Goal: Navigation & Orientation: Find specific page/section

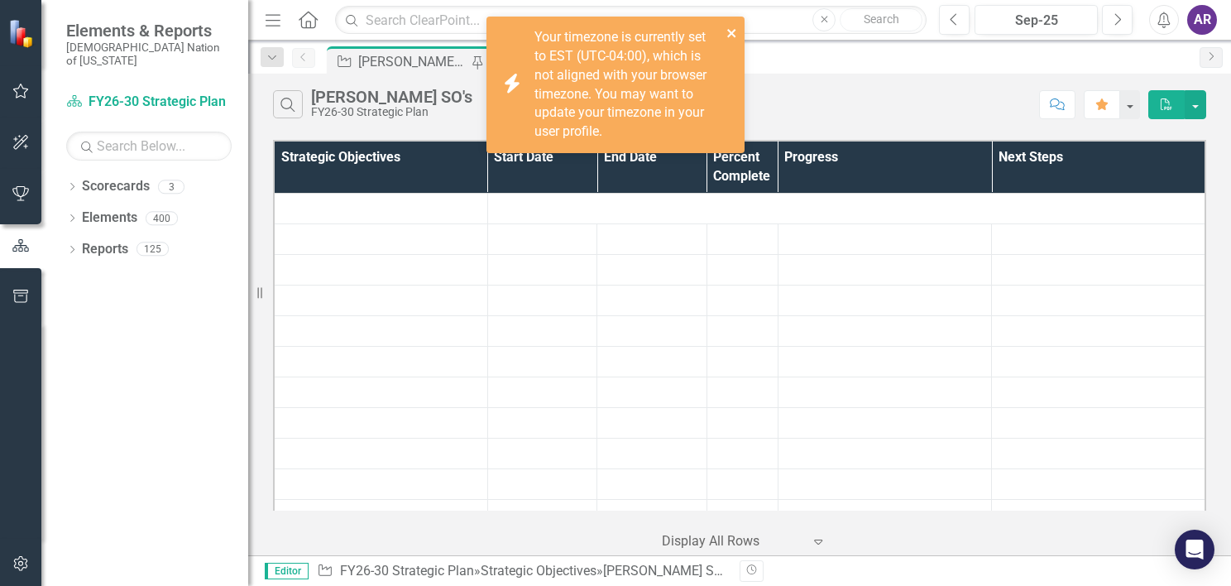
click at [732, 37] on icon "close" at bounding box center [733, 32] width 12 height 13
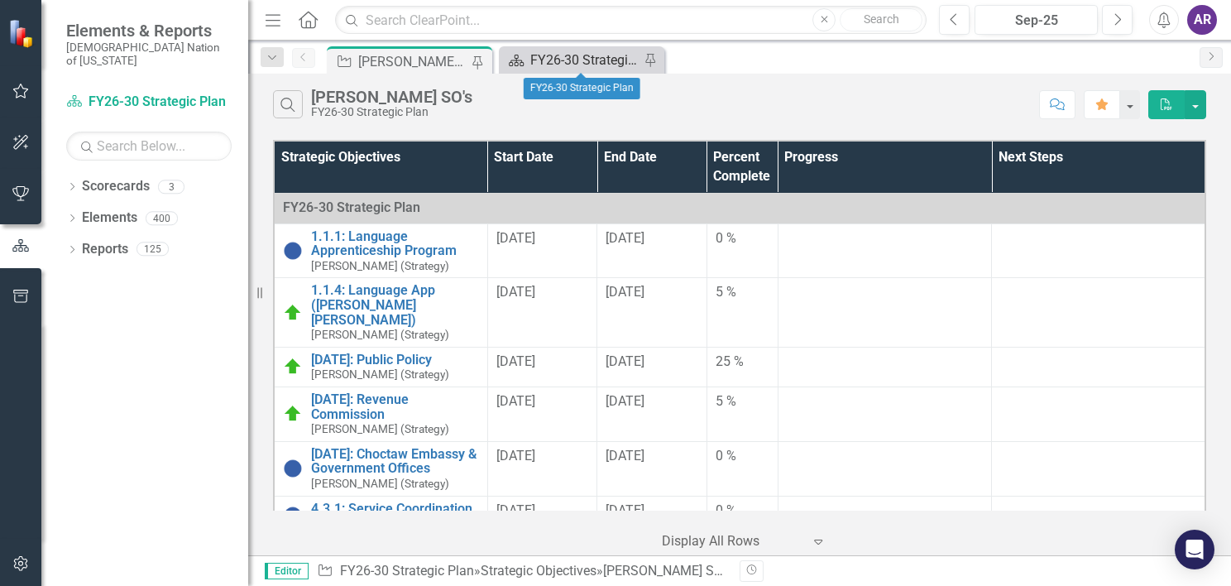
click at [580, 57] on div "FY26-30 Strategic Plan" at bounding box center [584, 60] width 109 height 21
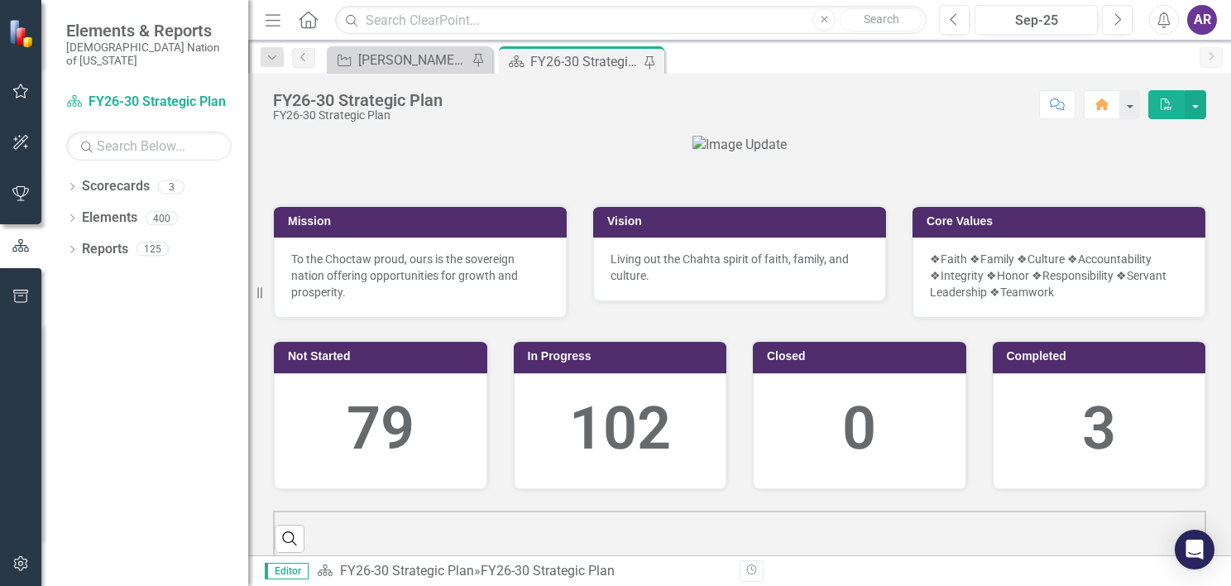
click at [693, 155] on img at bounding box center [740, 145] width 94 height 19
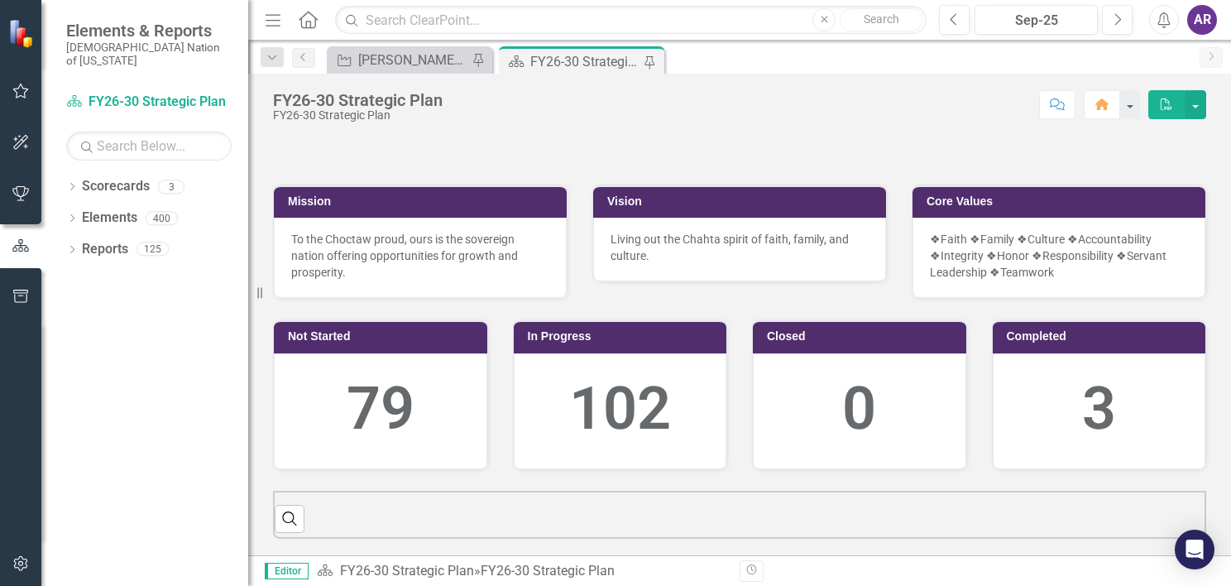
scroll to position [414, 0]
click at [415, 573] on link "FY26-30 Strategic Plan" at bounding box center [407, 571] width 134 height 16
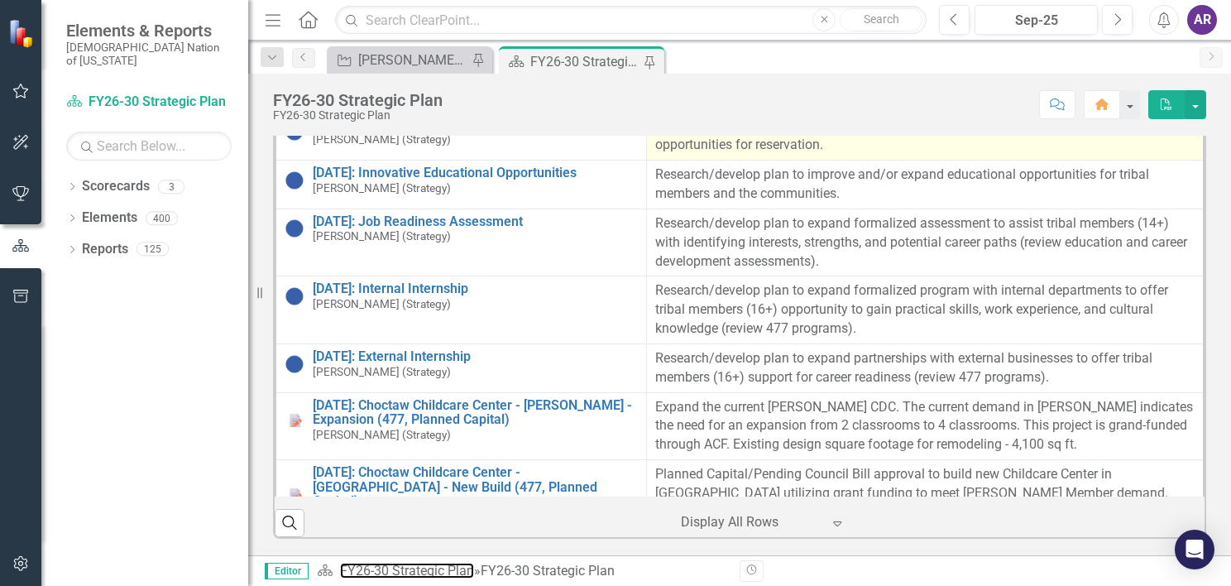
scroll to position [4336, 0]
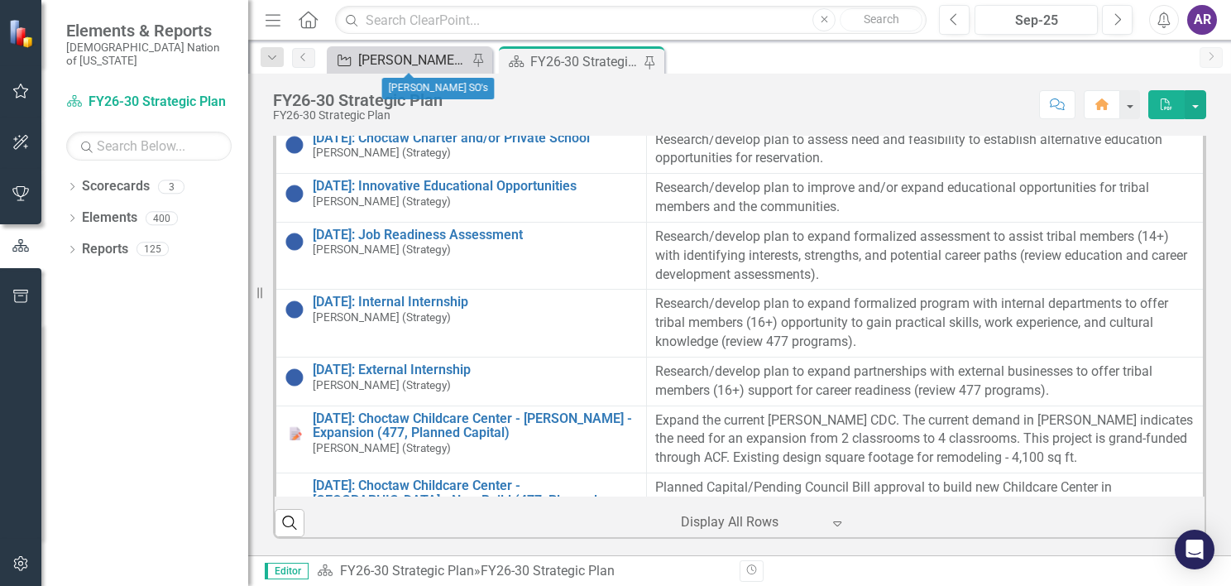
click at [434, 53] on div "[PERSON_NAME] SO's" at bounding box center [412, 60] width 109 height 21
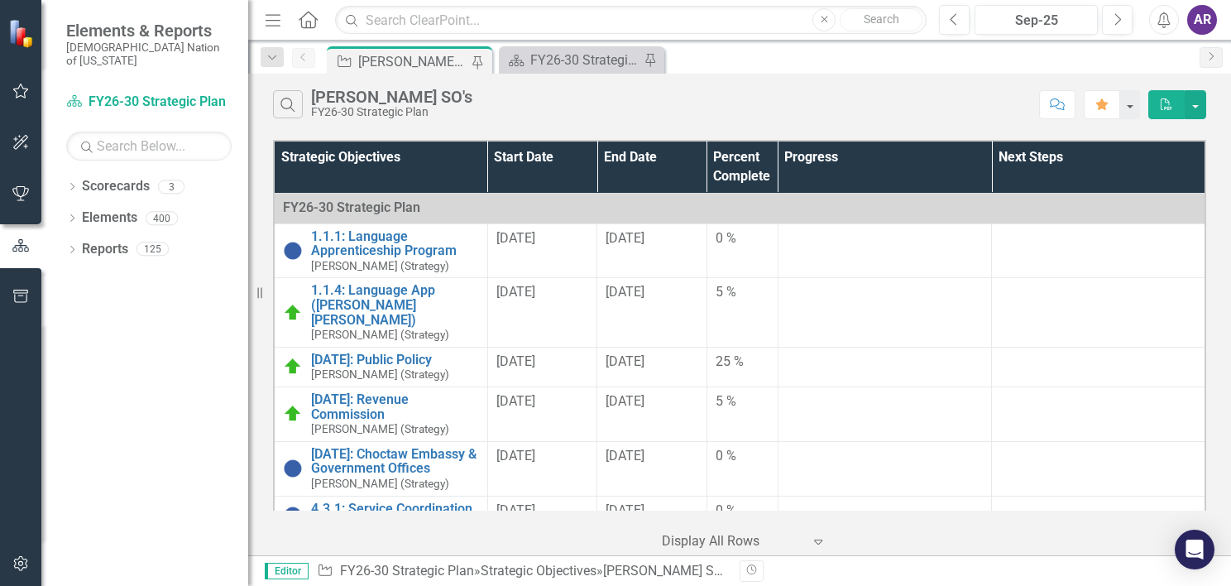
click at [267, 17] on icon "Menu" at bounding box center [273, 19] width 22 height 17
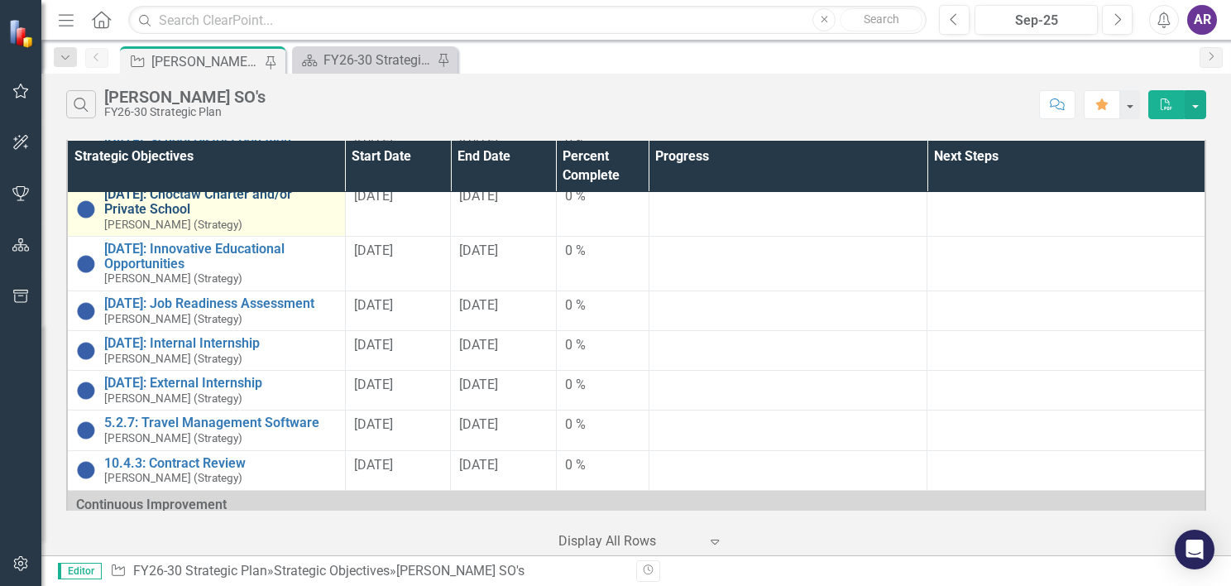
scroll to position [473, 0]
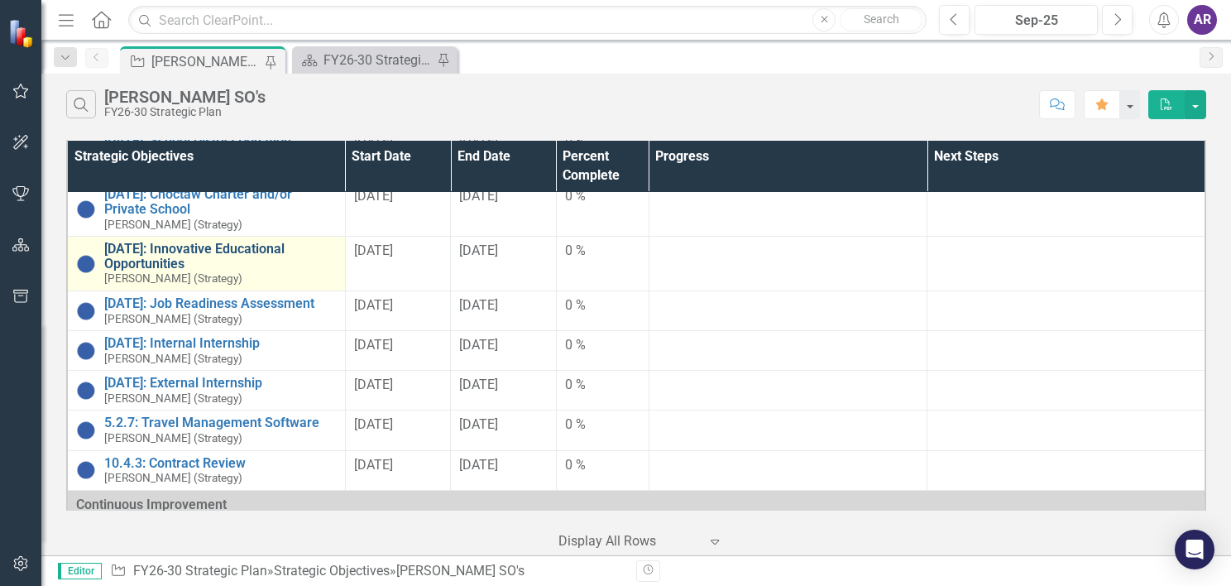
click at [266, 242] on link "[DATE]: Innovative Educational Opportunities" at bounding box center [220, 256] width 233 height 29
